Goal: Register for event/course

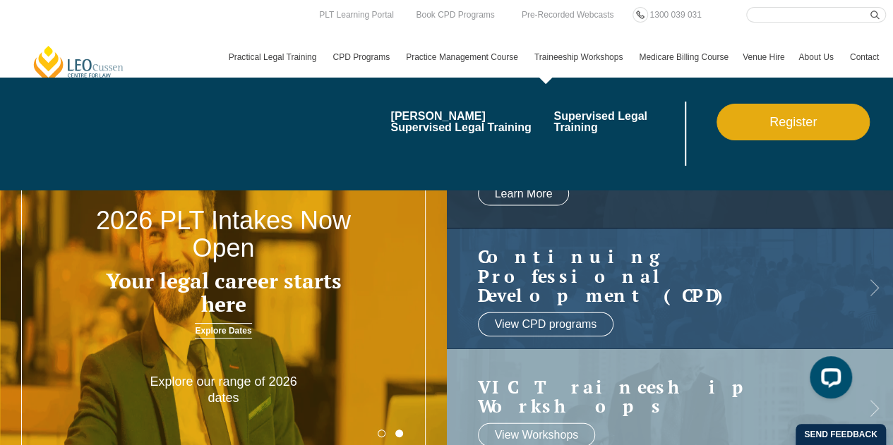
click at [550, 52] on link "Traineeship Workshops" at bounding box center [579, 57] width 104 height 41
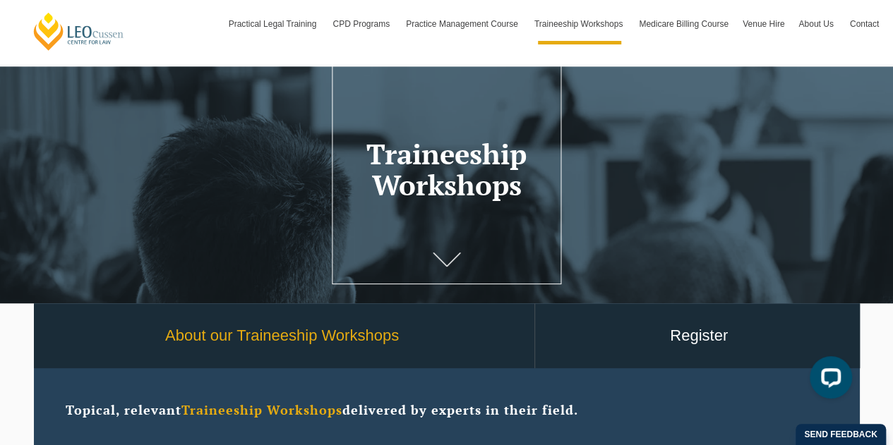
scroll to position [141, 0]
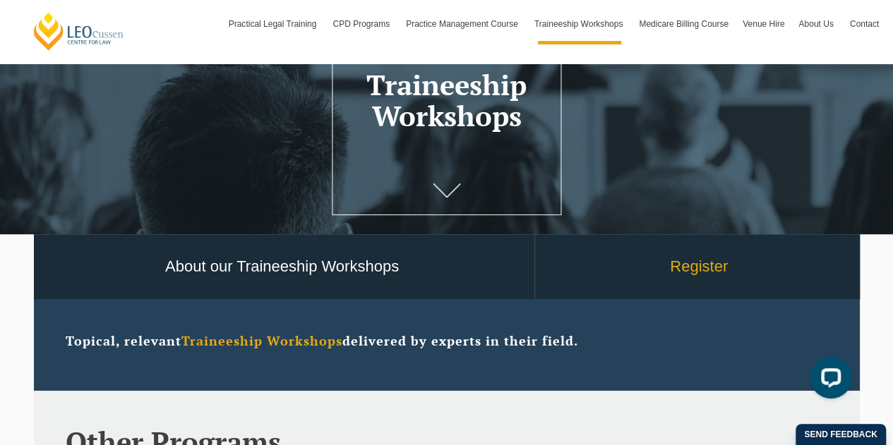
click at [682, 272] on link "Register" at bounding box center [699, 267] width 328 height 66
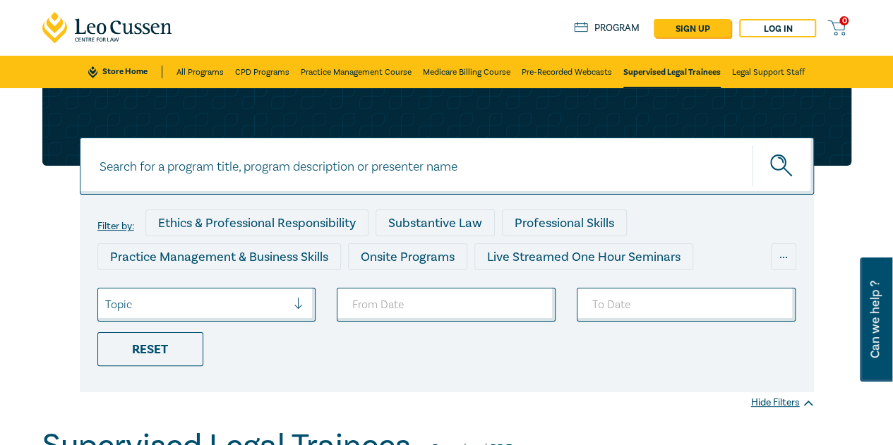
click at [120, 70] on link "Store Home" at bounding box center [125, 72] width 74 height 13
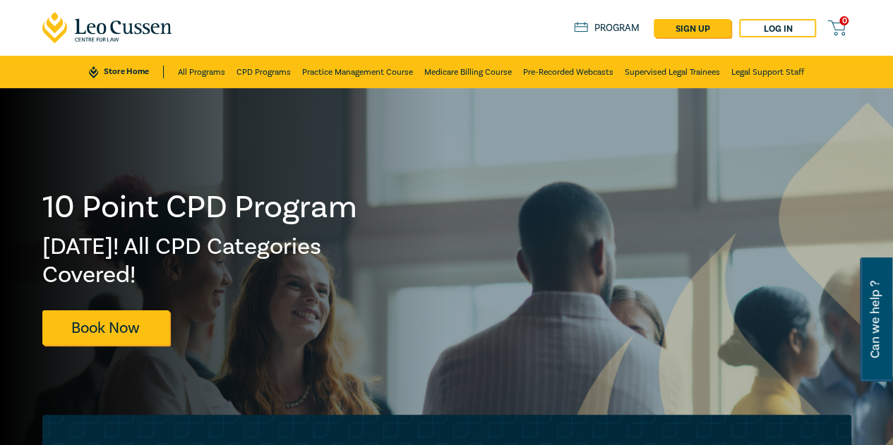
click at [135, 32] on icon at bounding box center [138, 28] width 7 height 11
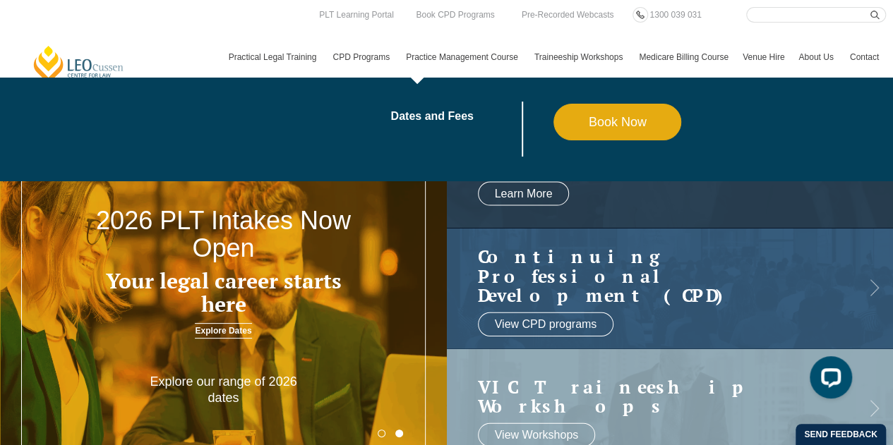
click at [430, 56] on link "Practice Management Course" at bounding box center [463, 57] width 128 height 41
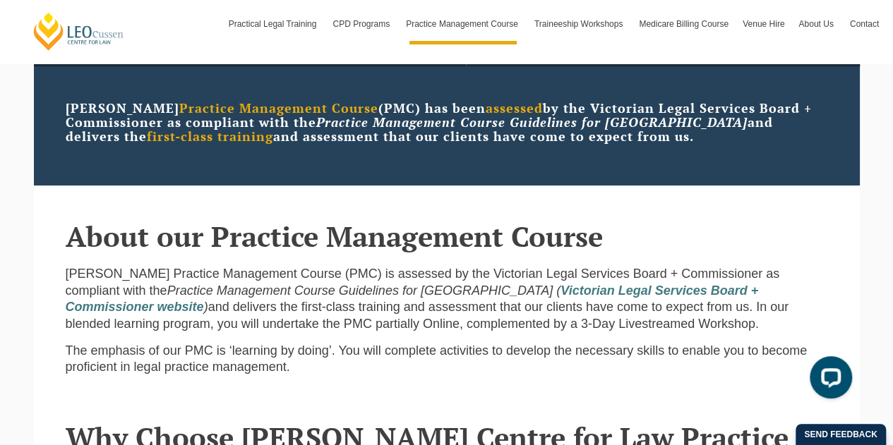
scroll to position [212, 0]
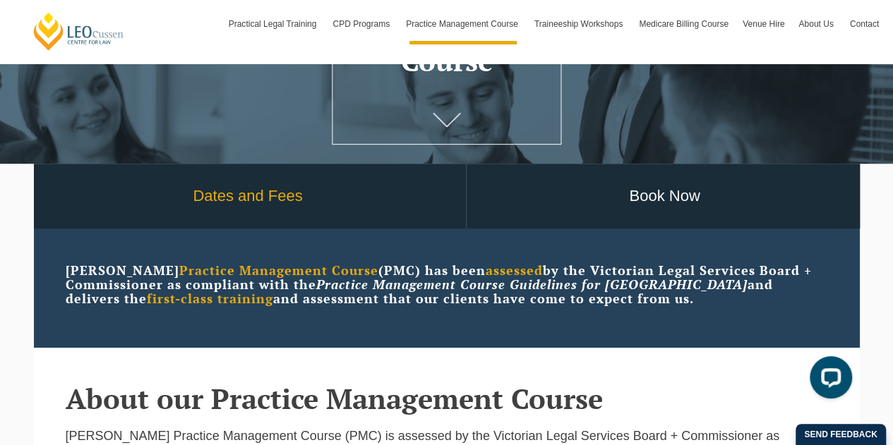
click at [282, 193] on link "Dates and Fees" at bounding box center [247, 197] width 435 height 66
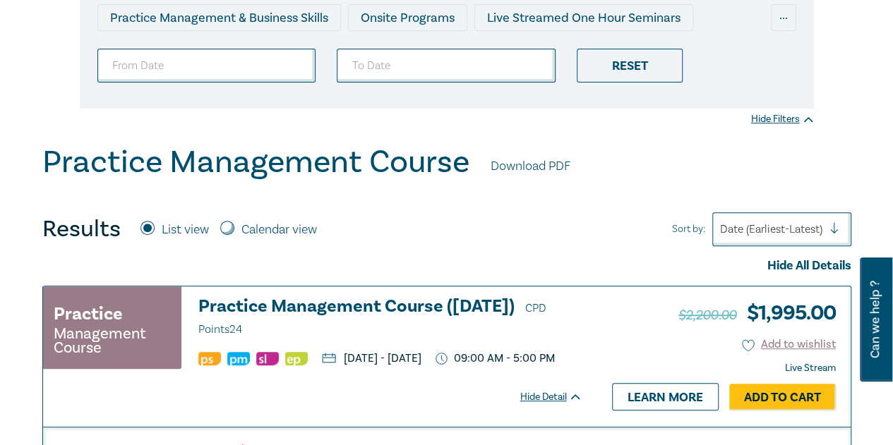
scroll to position [423, 0]
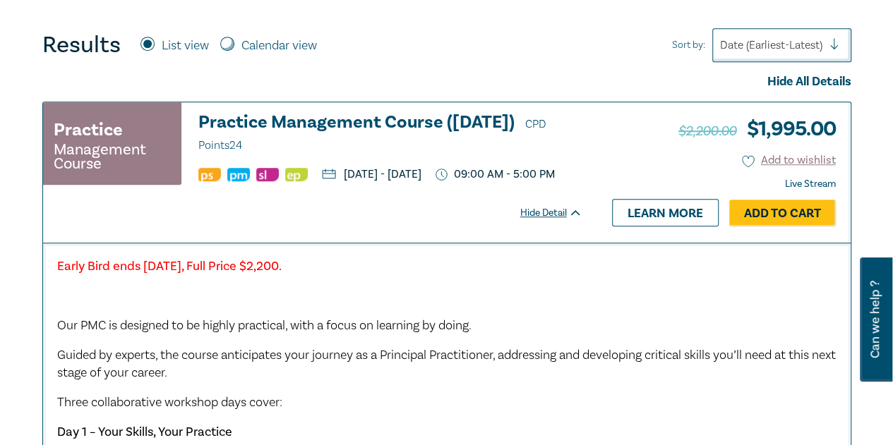
drag, startPoint x: 490, startPoint y: 190, endPoint x: 219, endPoint y: 197, distance: 271.8
click at [219, 181] on ul "Wednesday, 8 October 2025 - Friday, 10 October 2025 09:00 AM - 5:00 PM" at bounding box center [390, 174] width 384 height 14
click at [322, 181] on ul "Wednesday, 8 October 2025 - Friday, 10 October 2025 09:00 AM - 5:00 PM" at bounding box center [390, 174] width 384 height 14
drag, startPoint x: 490, startPoint y: 190, endPoint x: 227, endPoint y: 193, distance: 263.9
click at [227, 181] on ul "Wednesday, 8 October 2025 - Friday, 10 October 2025 09:00 AM - 5:00 PM" at bounding box center [390, 174] width 384 height 14
